Goal: Check status: Check status

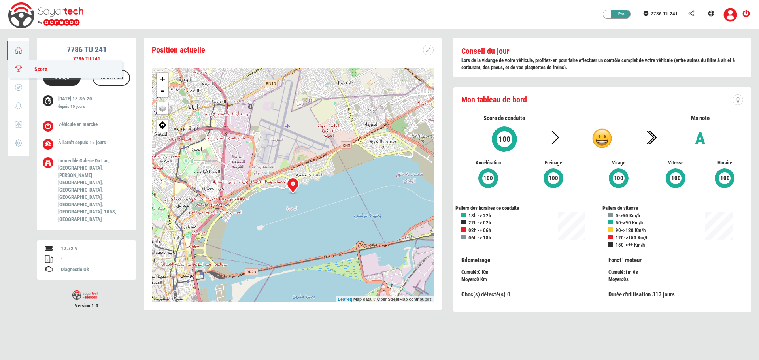
click at [16, 68] on icon at bounding box center [18, 69] width 9 height 6
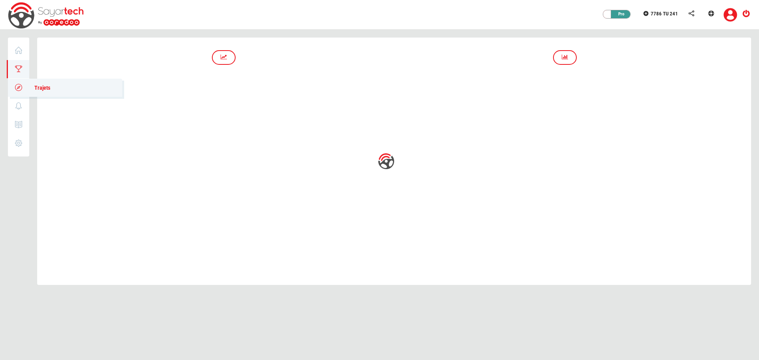
click at [18, 88] on icon at bounding box center [18, 88] width 9 height 6
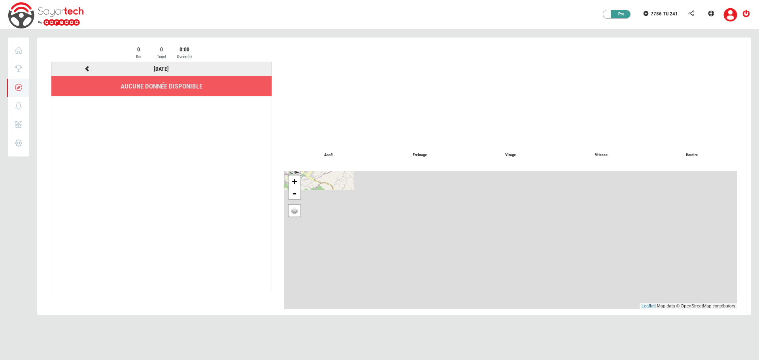
click at [86, 68] on icon at bounding box center [86, 69] width 7 height 6
click at [87, 70] on icon at bounding box center [86, 69] width 7 height 6
